Goal: Information Seeking & Learning: Learn about a topic

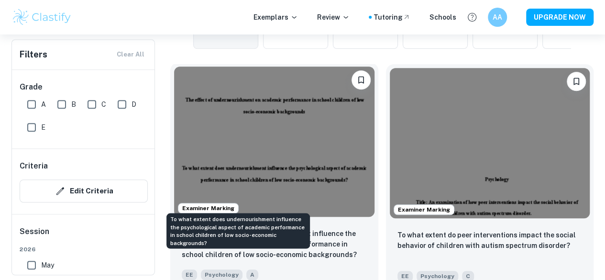
scroll to position [286, 0]
click at [247, 228] on p "To what extent does undernourishment influence the psychological aspect of acad…" at bounding box center [274, 244] width 185 height 32
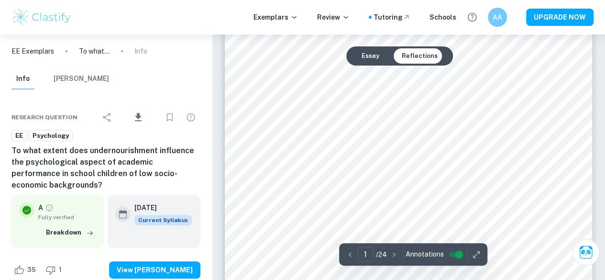
scroll to position [77, 0]
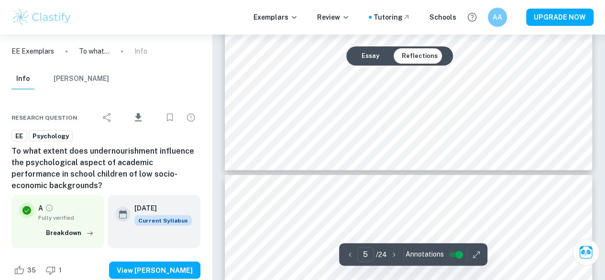
type input "6"
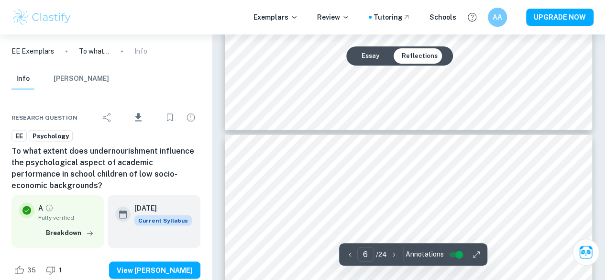
scroll to position [2660, 0]
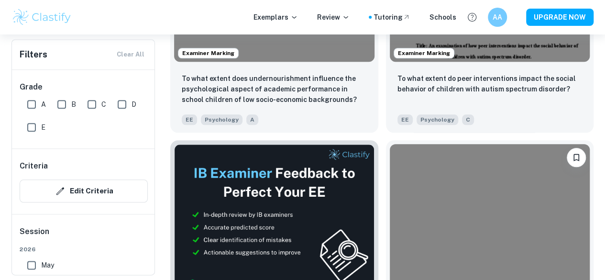
scroll to position [450, 0]
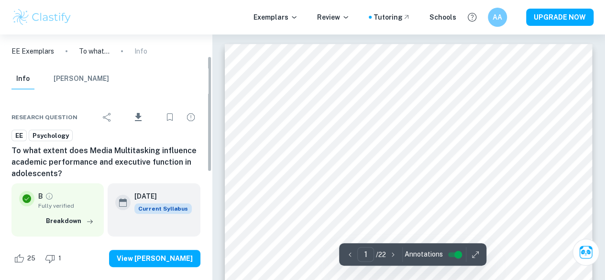
scroll to position [46, 0]
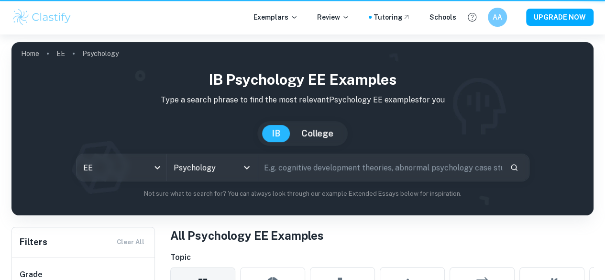
scroll to position [450, 0]
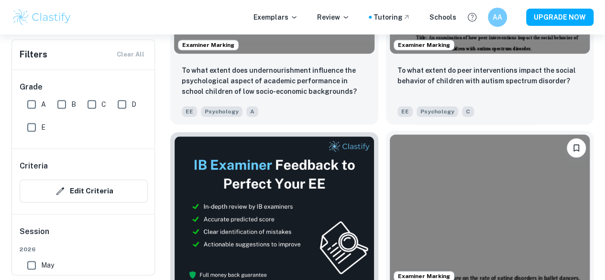
click at [390, 144] on img at bounding box center [490, 209] width 200 height 150
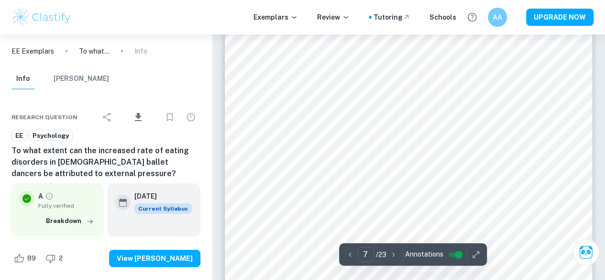
scroll to position [3301, 0]
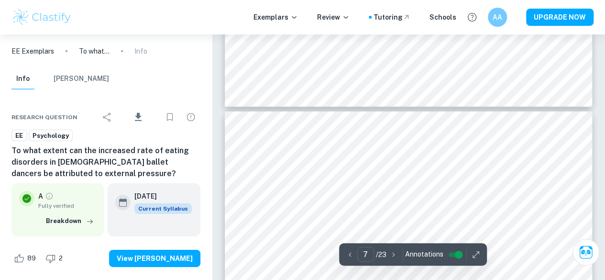
type input "6"
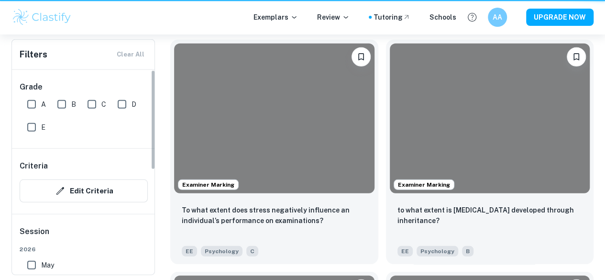
scroll to position [450, 0]
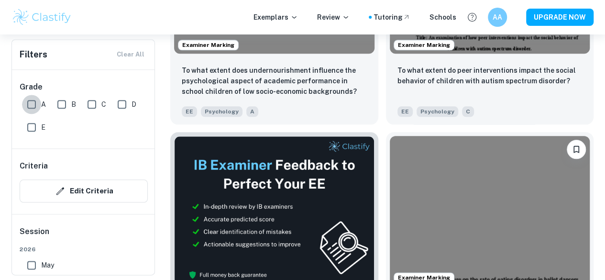
click at [37, 110] on input "A" at bounding box center [31, 104] width 19 height 19
checkbox input "true"
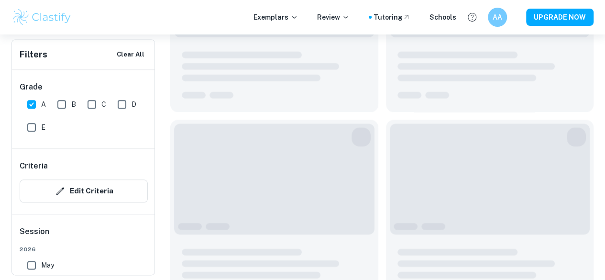
scroll to position [473, 0]
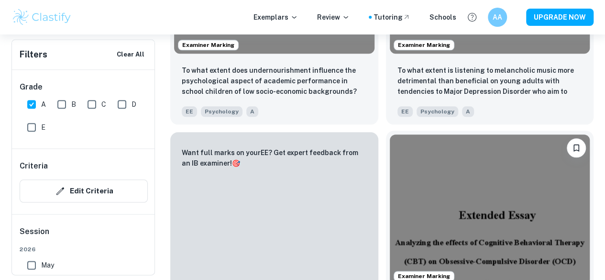
click at [390, 134] on img at bounding box center [490, 209] width 200 height 150
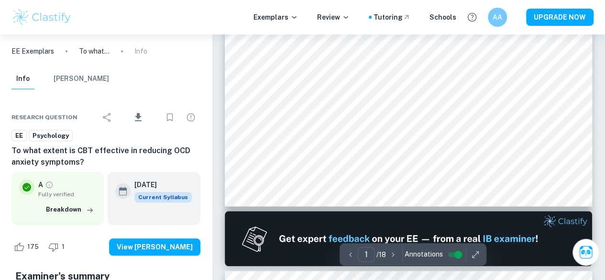
type input "2"
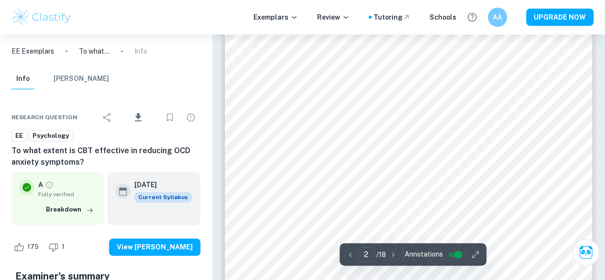
scroll to position [608, 0]
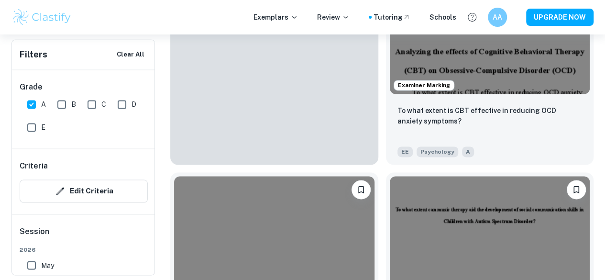
scroll to position [670, 0]
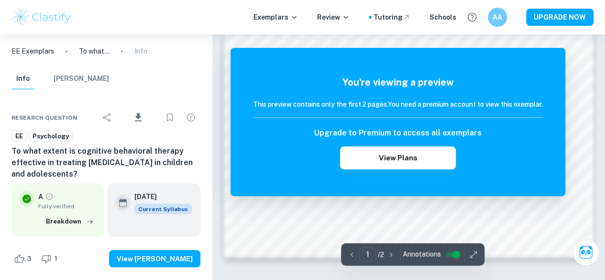
scroll to position [831, 0]
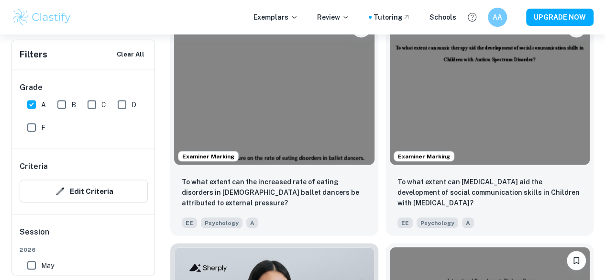
scroll to position [827, 0]
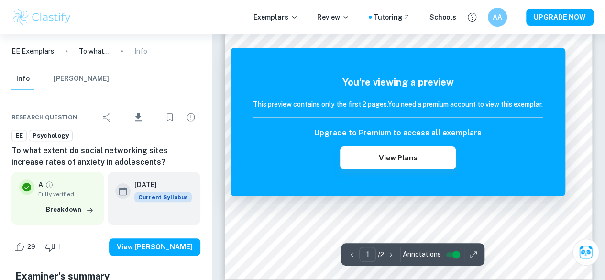
scroll to position [370, 0]
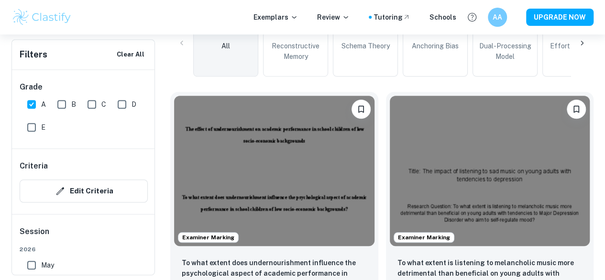
scroll to position [229, 0]
